Goal: Task Accomplishment & Management: Manage account settings

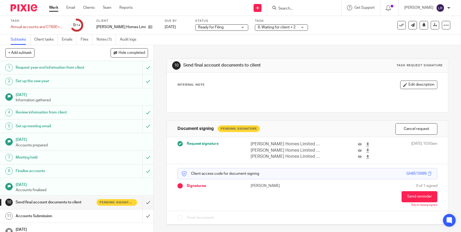
click at [302, 8] on input "Search" at bounding box center [302, 8] width 48 height 5
type input "metals"
click at [314, 22] on link at bounding box center [322, 23] width 90 height 12
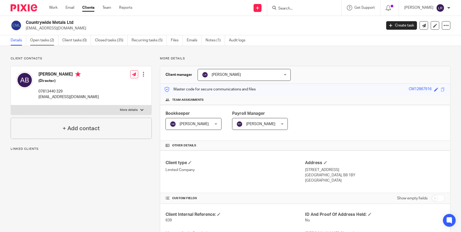
click at [47, 44] on link "Open tasks (2)" at bounding box center [44, 40] width 28 height 10
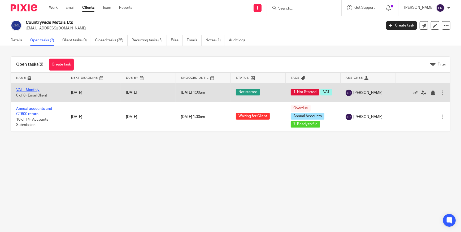
click at [32, 89] on link "VAT - Monthly" at bounding box center [27, 90] width 23 height 4
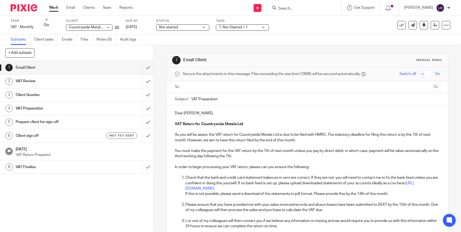
click at [59, 137] on h1 "Client sign off" at bounding box center [56, 136] width 81 height 8
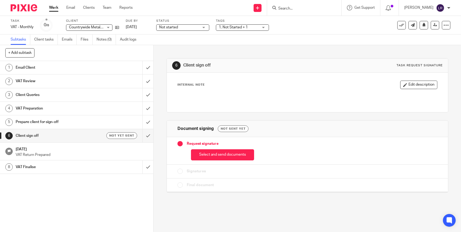
click at [296, 9] on input "Search" at bounding box center [302, 8] width 48 height 5
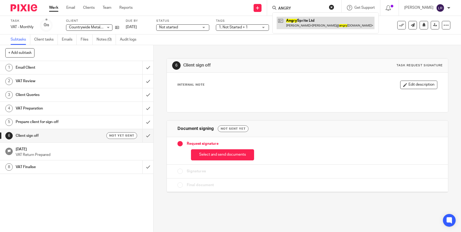
type input "ANGRY"
click at [300, 23] on link at bounding box center [326, 23] width 98 height 12
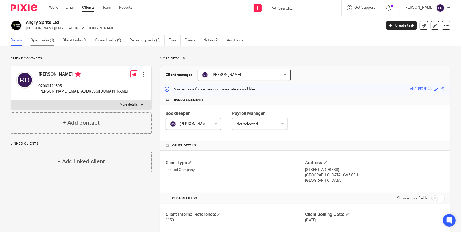
click at [51, 40] on link "Open tasks (1)" at bounding box center [44, 40] width 28 height 10
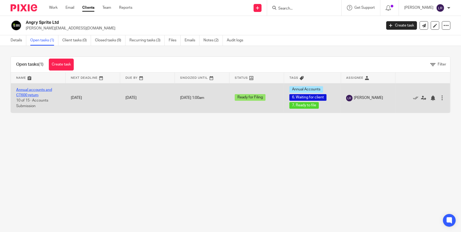
click at [31, 93] on link "Annual accounts and CT600 return" at bounding box center [34, 92] width 36 height 9
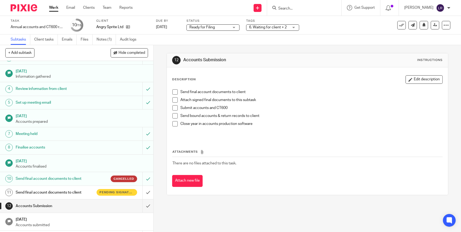
scroll to position [49, 0]
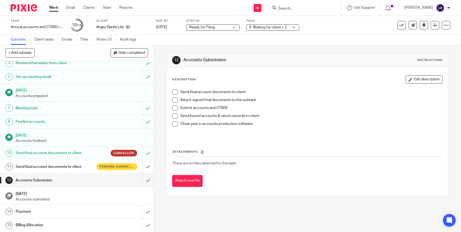
click at [69, 165] on h1 "Send final account documents to client" at bounding box center [56, 167] width 81 height 8
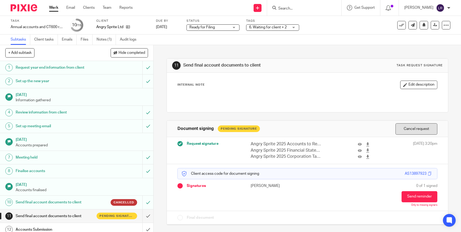
click at [410, 131] on button "Cancel request" at bounding box center [417, 128] width 42 height 11
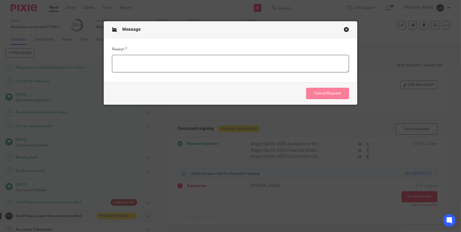
click at [161, 62] on textarea "Reason" at bounding box center [230, 64] width 237 height 18
type textarea "a"
click at [153, 62] on textarea "Amendments done" at bounding box center [230, 64] width 237 height 18
type textarea "Amendments done 12/08/2025"
click at [318, 95] on button "Cancel Request" at bounding box center [327, 93] width 43 height 11
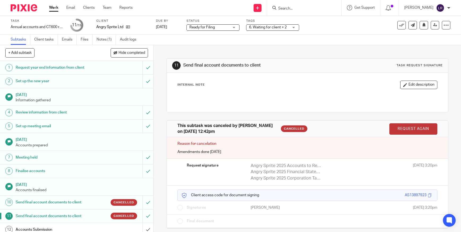
click at [28, 6] on img at bounding box center [24, 7] width 27 height 7
click at [293, 9] on input "Search" at bounding box center [302, 8] width 48 height 5
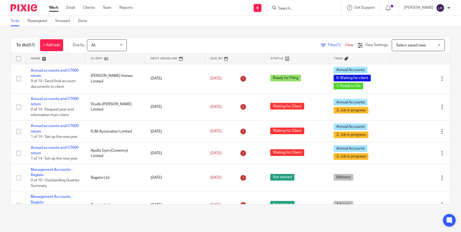
click at [292, 11] on div at bounding box center [304, 8] width 74 height 16
click at [292, 7] on input "Search" at bounding box center [302, 8] width 48 height 5
